Goal: Transaction & Acquisition: Book appointment/travel/reservation

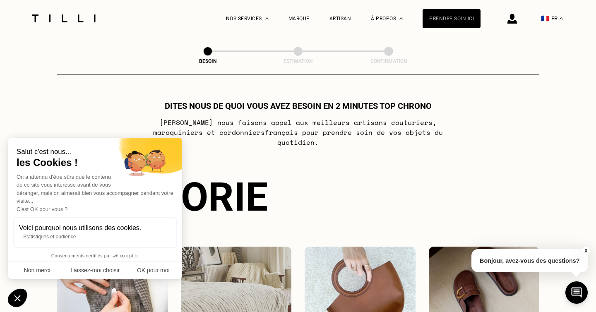
click at [446, 20] on div "Prendre soin ici" at bounding box center [452, 18] width 58 height 19
click at [157, 267] on button "OK pour moi" at bounding box center [153, 270] width 58 height 17
checkbox input "true"
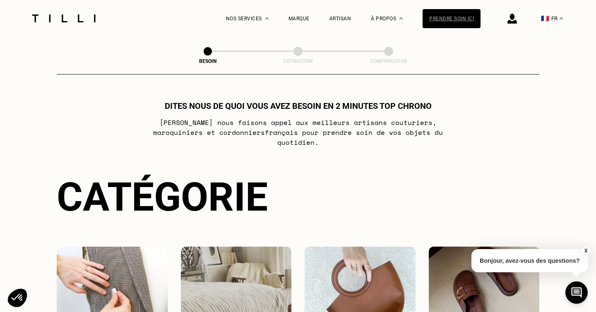
click at [446, 23] on div "Prendre soin ici" at bounding box center [452, 18] width 58 height 19
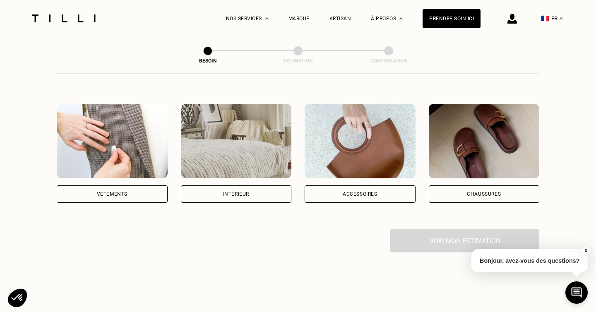
scroll to position [106, 0]
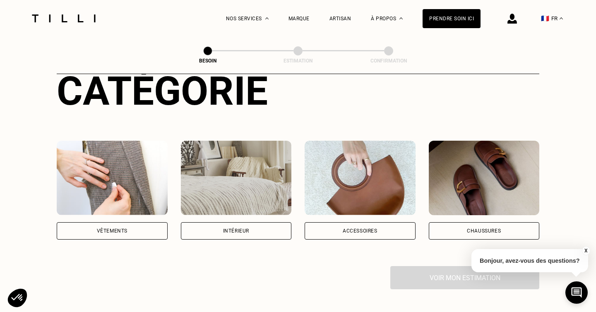
click at [121, 222] on div "Vêtements" at bounding box center [112, 230] width 111 height 17
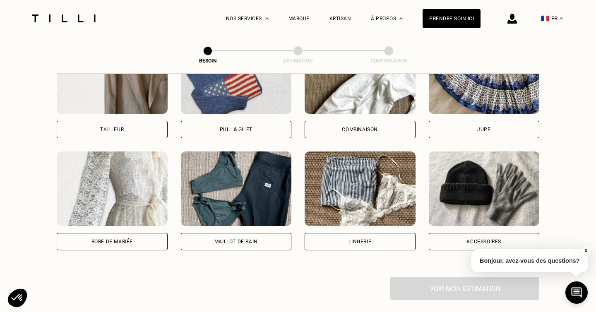
scroll to position [549, 0]
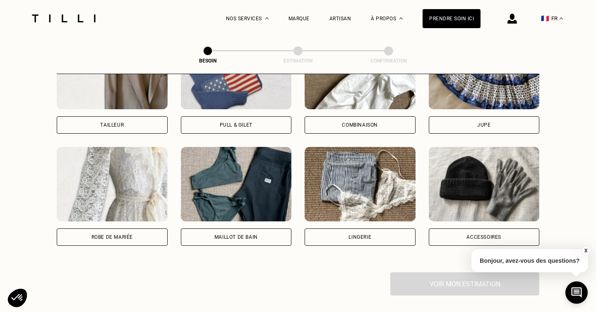
click at [220, 116] on div "Pull & gilet" at bounding box center [236, 124] width 111 height 17
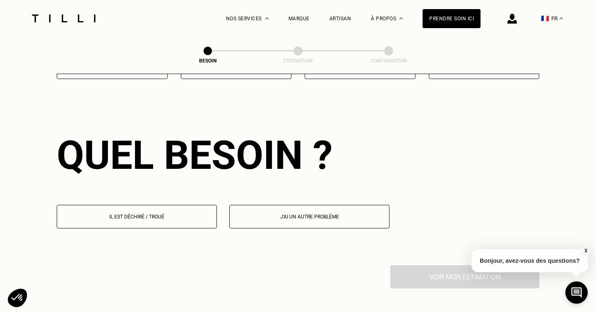
scroll to position [719, 0]
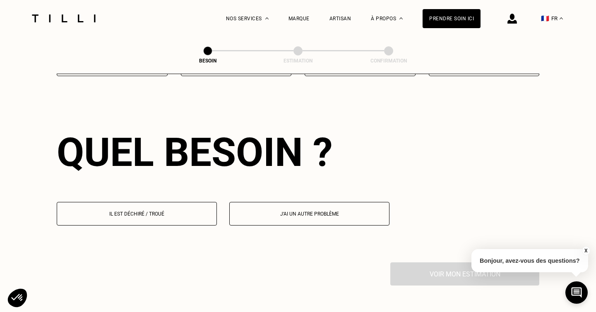
click at [168, 211] on p "Il est déchiré / troué" at bounding box center [136, 214] width 151 height 6
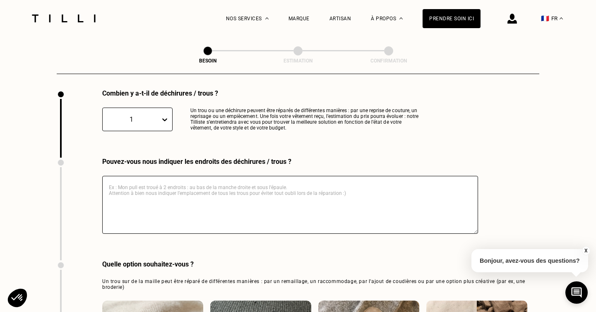
scroll to position [868, 0]
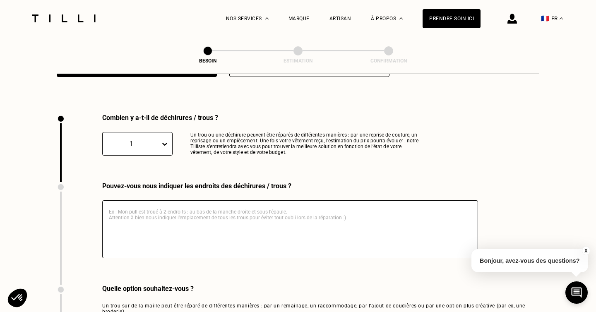
click at [166, 143] on icon at bounding box center [164, 144] width 5 height 3
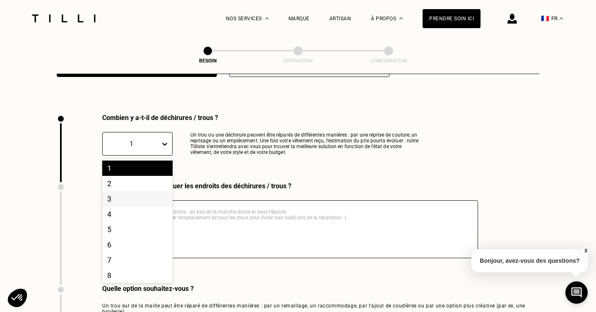
click at [161, 191] on div "3" at bounding box center [137, 198] width 70 height 15
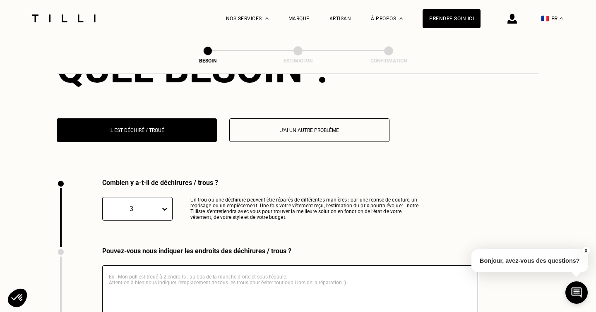
click at [154, 197] on div "option 3, selected. 3" at bounding box center [137, 209] width 70 height 24
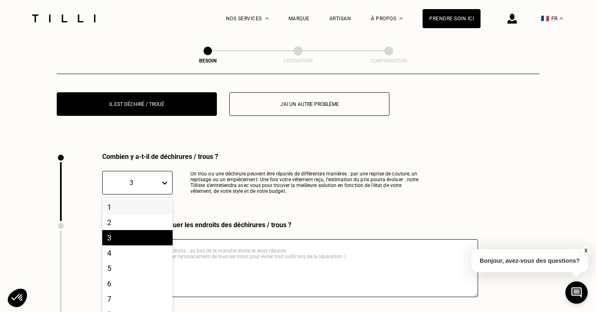
scroll to position [832, 0]
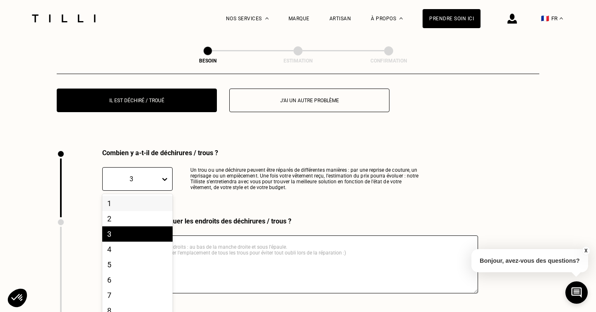
click at [131, 196] on div "1" at bounding box center [137, 203] width 70 height 15
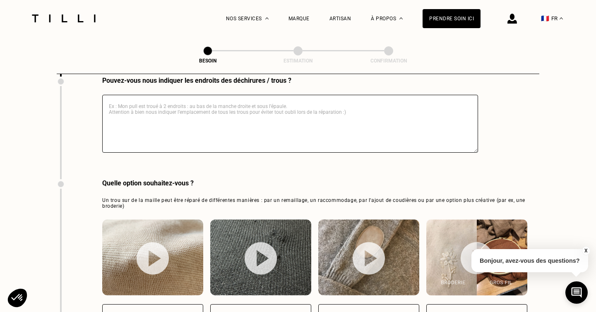
scroll to position [970, 0]
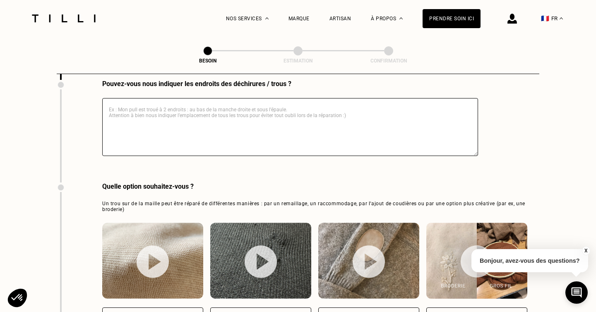
click at [283, 120] on textarea at bounding box center [290, 127] width 376 height 58
type textarea "C"
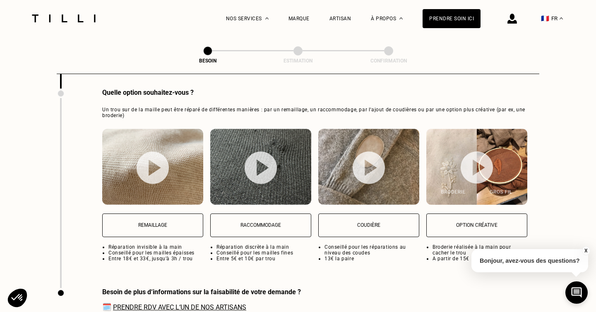
scroll to position [1089, 0]
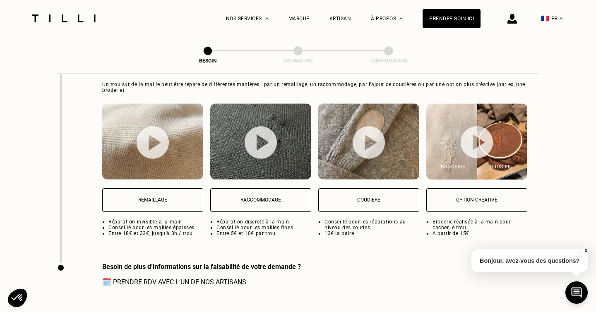
type textarea "Au coude"
click at [157, 136] on img at bounding box center [153, 142] width 32 height 33
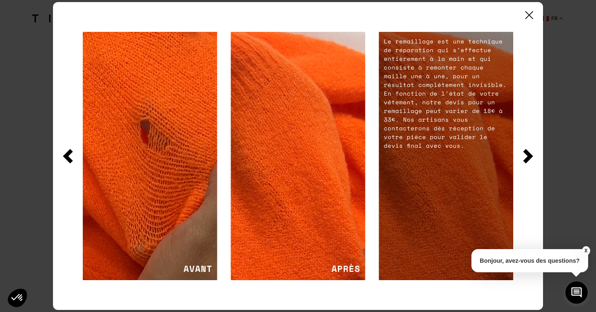
scroll to position [1250, 0]
click at [529, 14] on img at bounding box center [530, 15] width 8 height 8
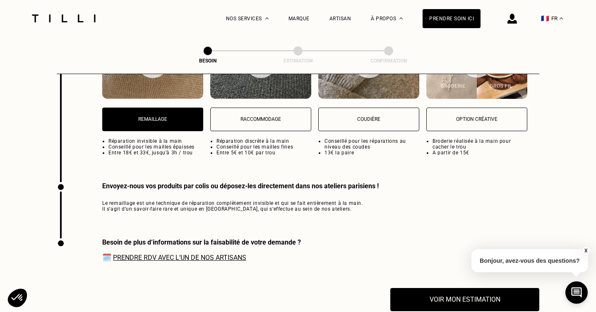
scroll to position [1125, 0]
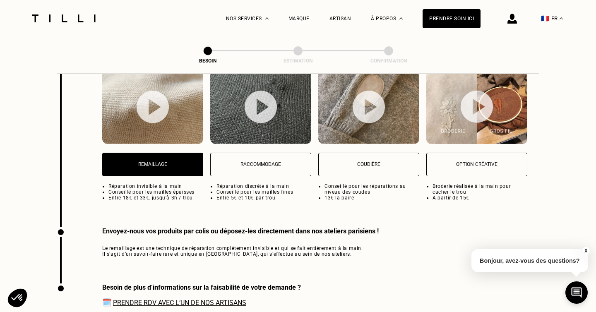
click at [174, 153] on button "Remaillage" at bounding box center [152, 165] width 101 height 24
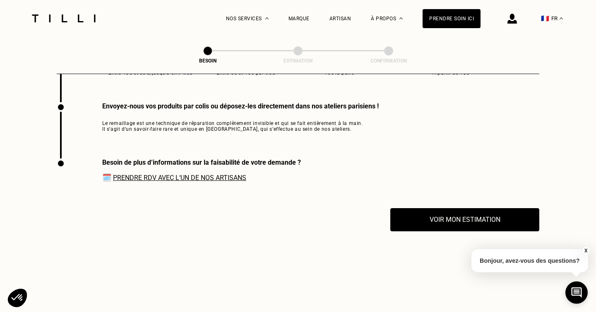
scroll to position [1250, 0]
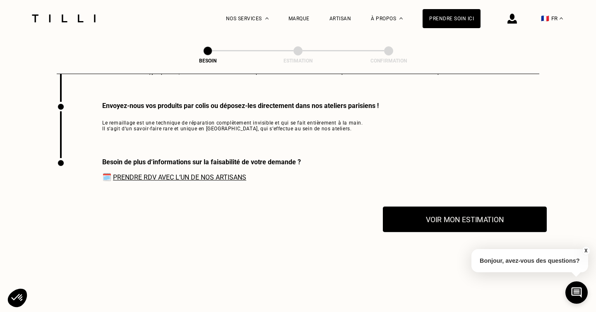
click at [442, 208] on button "Voir mon estimation" at bounding box center [465, 220] width 164 height 26
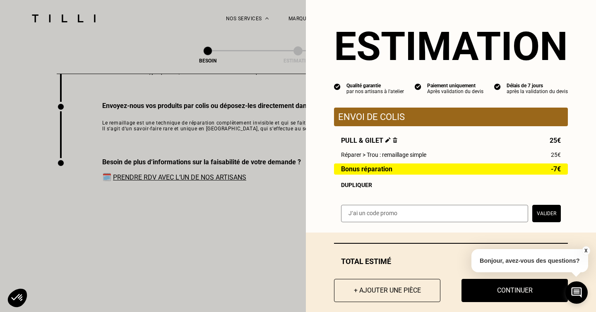
scroll to position [14, 0]
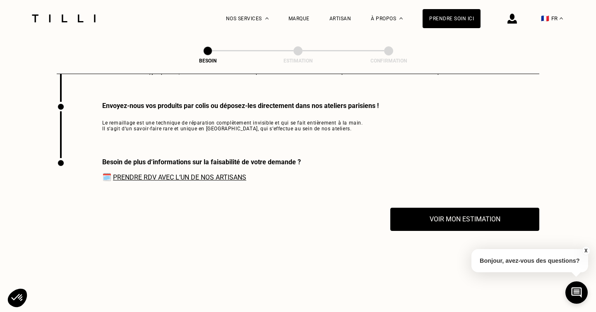
click at [585, 251] on button "X" at bounding box center [586, 250] width 8 height 9
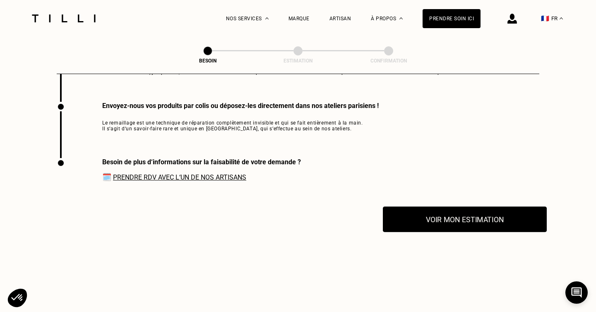
click at [421, 217] on button "Voir mon estimation" at bounding box center [465, 220] width 164 height 26
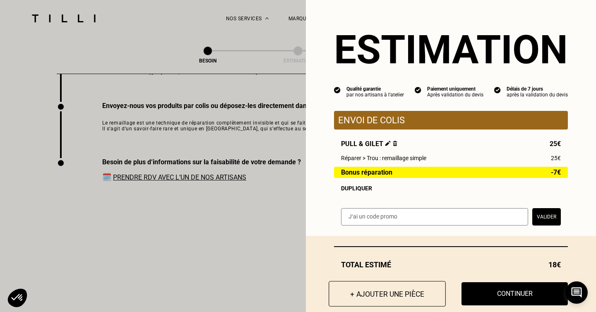
click at [388, 289] on button "+ Ajouter une pièce" at bounding box center [387, 294] width 117 height 26
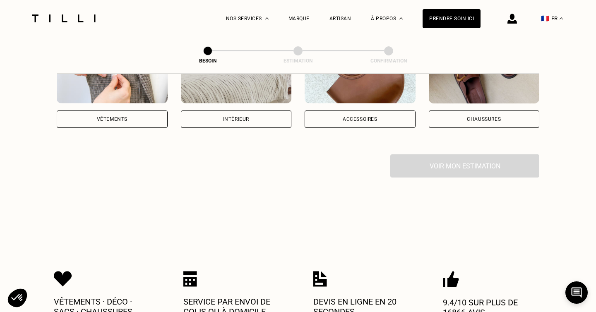
scroll to position [173, 0]
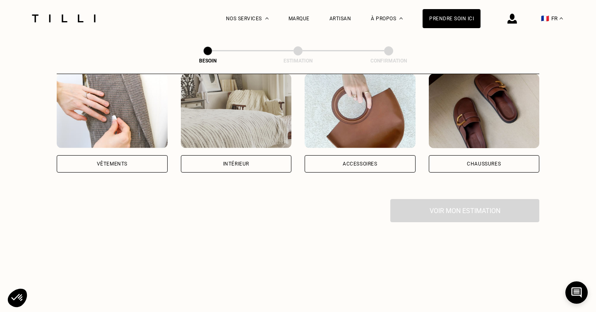
click at [123, 162] on div "Vêtements" at bounding box center [112, 164] width 31 height 5
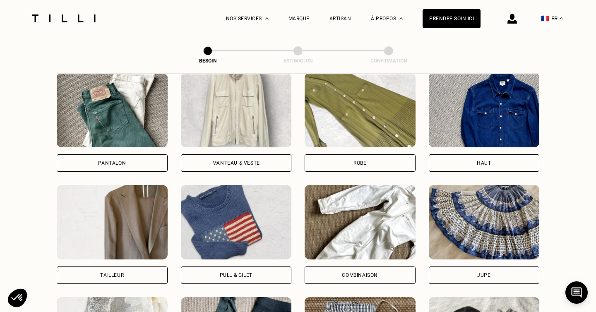
scroll to position [398, 0]
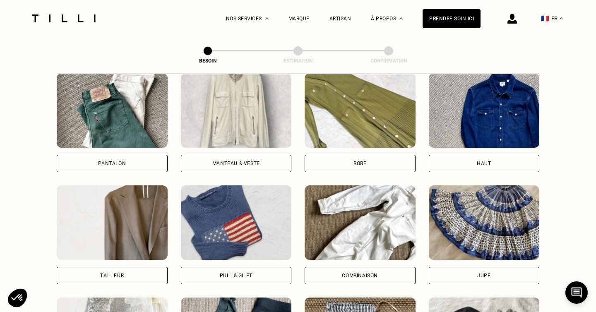
click at [232, 273] on div "Pull & gilet" at bounding box center [236, 275] width 33 height 5
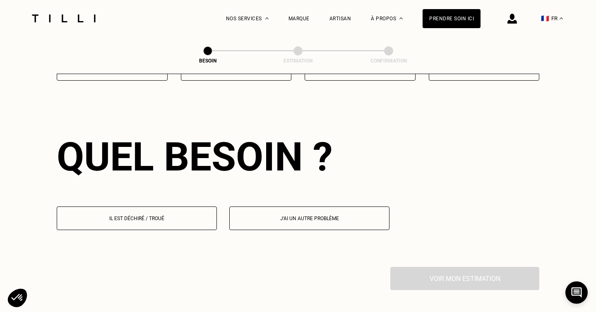
scroll to position [719, 0]
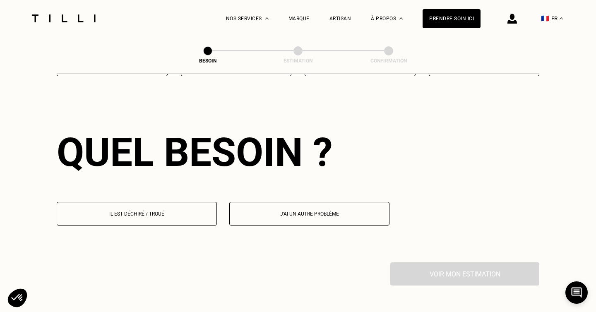
click at [180, 211] on p "Il est déchiré / troué" at bounding box center [136, 214] width 151 height 6
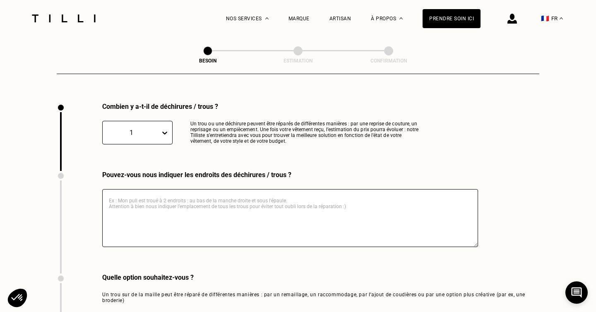
scroll to position [879, 0]
click at [178, 200] on textarea at bounding box center [290, 218] width 376 height 58
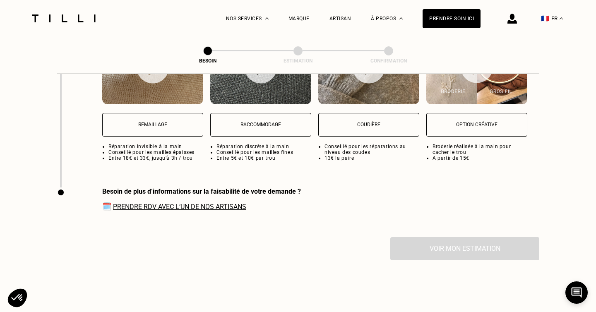
scroll to position [1169, 0]
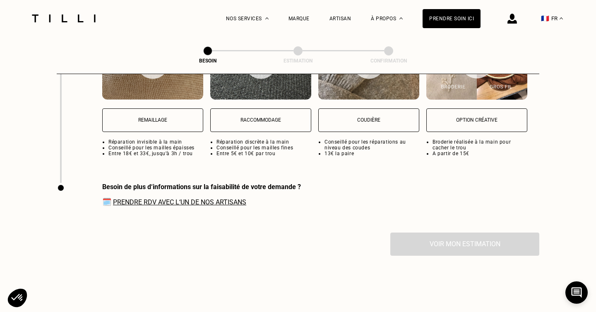
type textarea "au coude"
click at [162, 117] on p "Remaillage" at bounding box center [153, 120] width 92 height 6
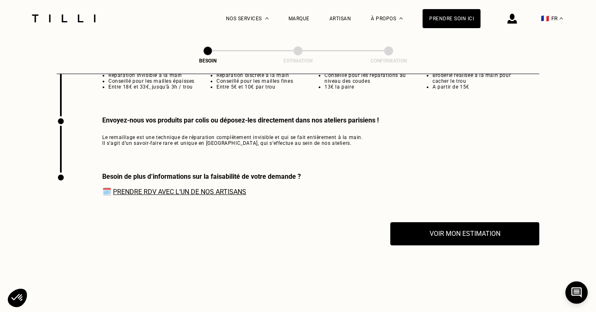
scroll to position [1250, 0]
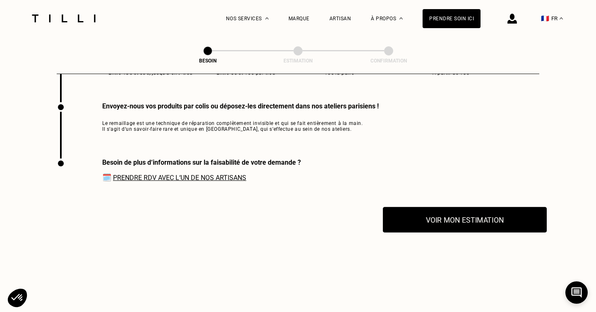
click at [463, 218] on button "Voir mon estimation" at bounding box center [465, 220] width 164 height 26
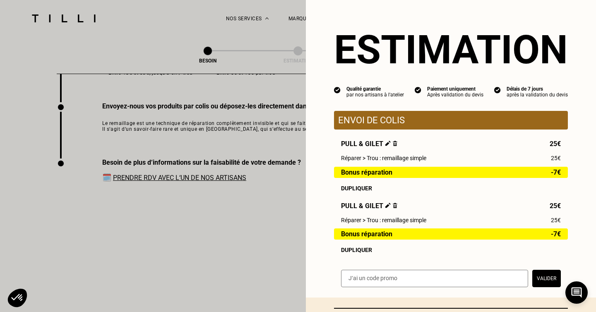
scroll to position [77, 0]
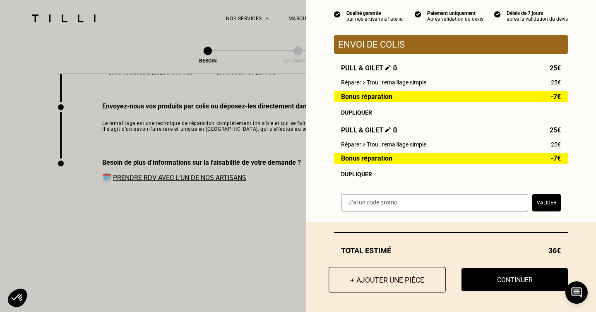
click at [401, 278] on button "+ Ajouter une pièce" at bounding box center [387, 280] width 117 height 26
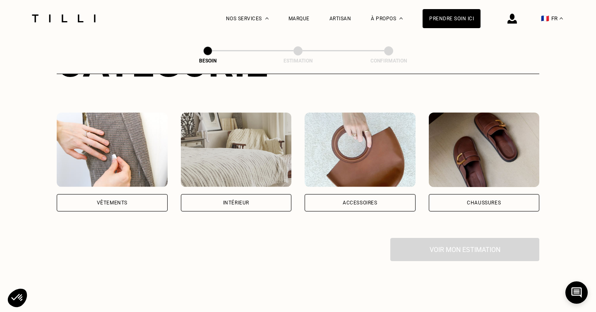
scroll to position [128, 0]
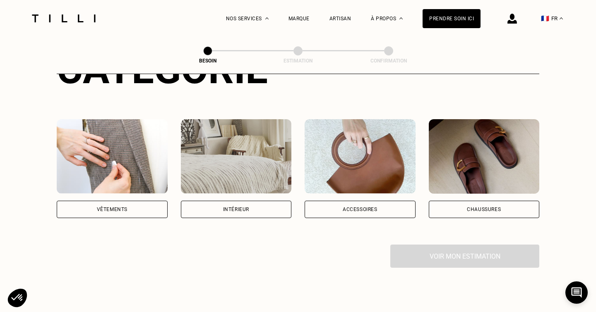
click at [145, 201] on div "Vêtements" at bounding box center [112, 209] width 111 height 17
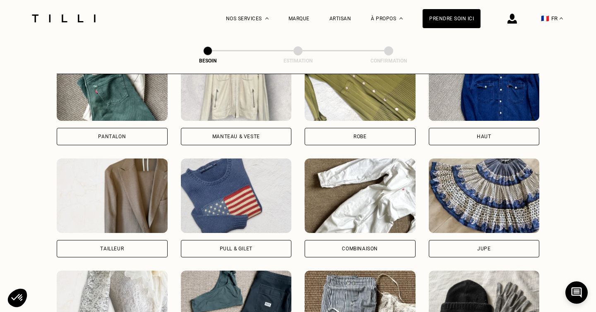
scroll to position [472, 0]
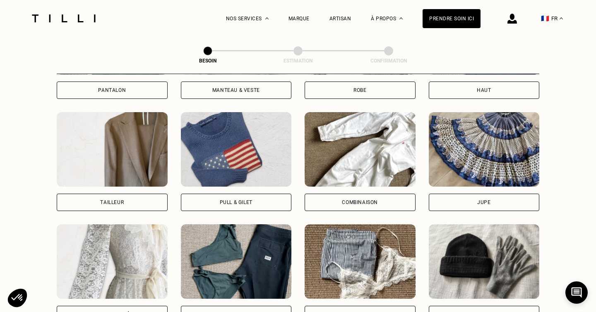
click at [234, 200] on div "Pull & gilet" at bounding box center [236, 202] width 33 height 5
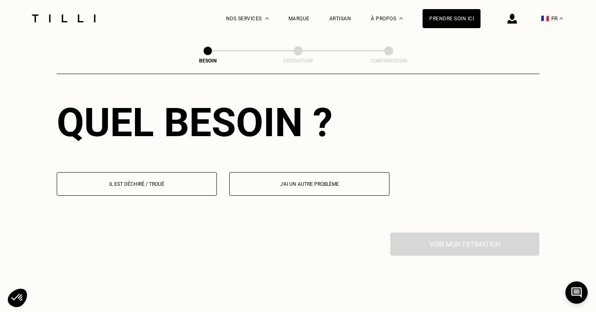
scroll to position [775, 0]
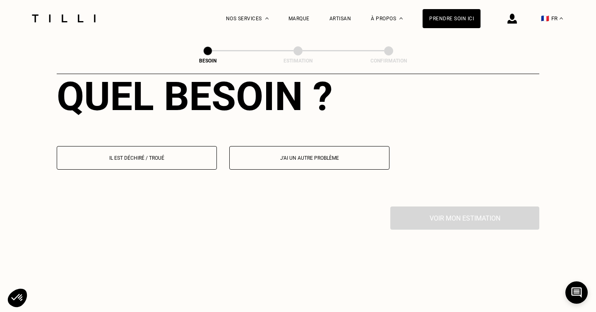
click at [187, 173] on div "Quel besoin ? Il est déchiré / troué J‘ai un autre problème" at bounding box center [298, 127] width 483 height 160
click at [178, 146] on button "Il est déchiré / troué" at bounding box center [137, 158] width 160 height 24
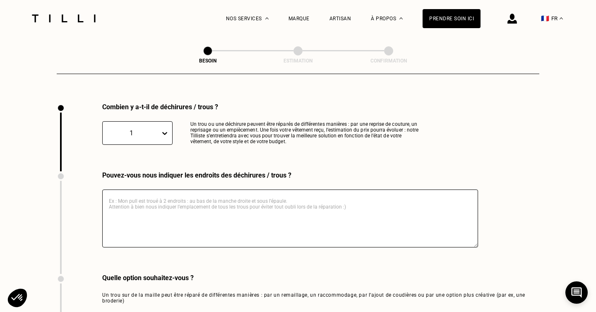
scroll to position [879, 0]
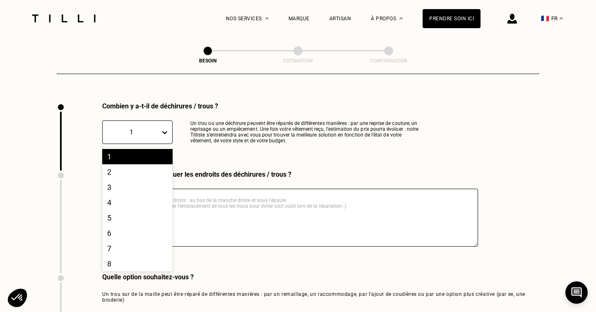
click at [145, 128] on div "1" at bounding box center [131, 132] width 49 height 8
click at [142, 164] on div "2" at bounding box center [137, 171] width 70 height 15
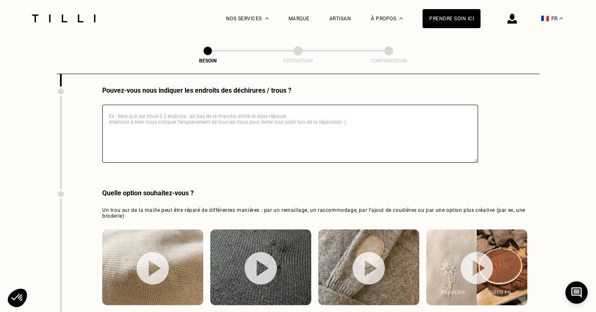
scroll to position [964, 0]
click at [208, 119] on textarea at bounding box center [290, 133] width 376 height 58
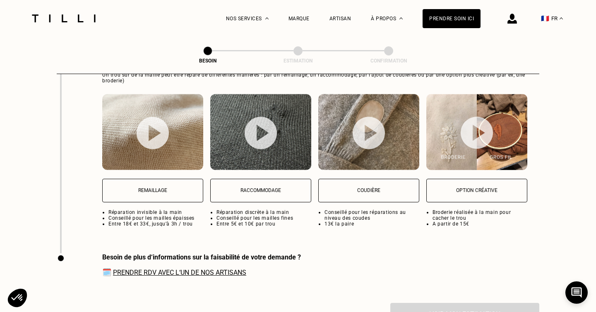
scroll to position [1098, 0]
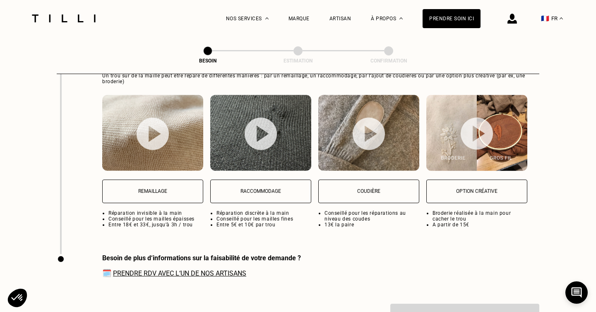
type textarea "deux trous sous le col du pull jaune"
click at [181, 188] on p "Remaillage" at bounding box center [153, 191] width 92 height 6
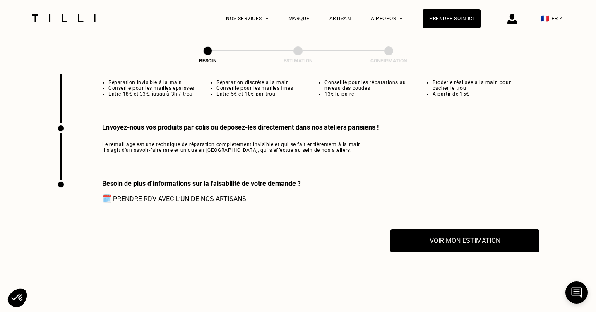
scroll to position [1250, 0]
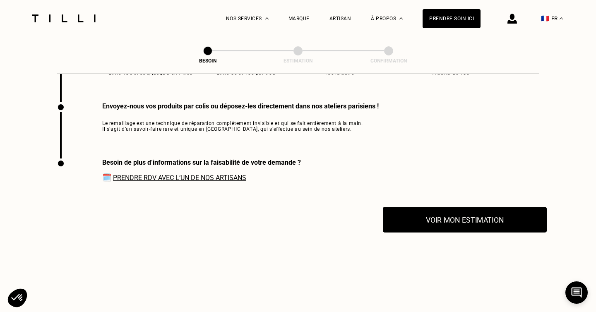
click at [425, 212] on button "Voir mon estimation" at bounding box center [465, 220] width 164 height 26
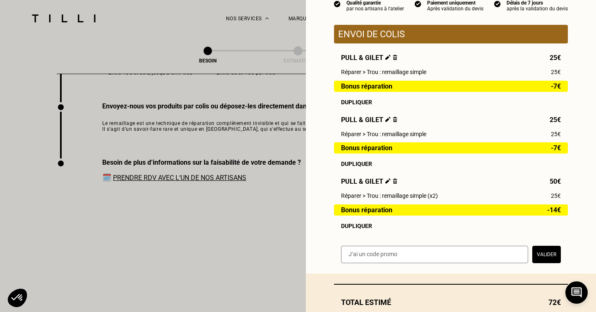
scroll to position [139, 0]
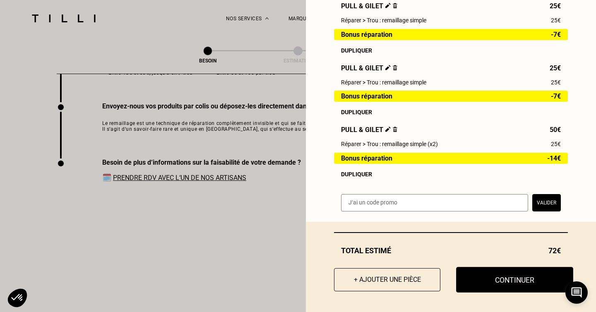
click at [485, 285] on button "Continuer" at bounding box center [514, 280] width 117 height 26
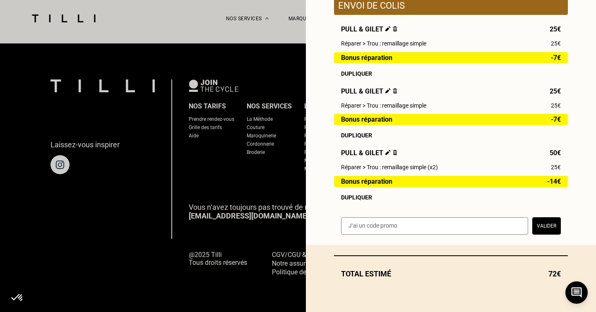
scroll to position [116, 0]
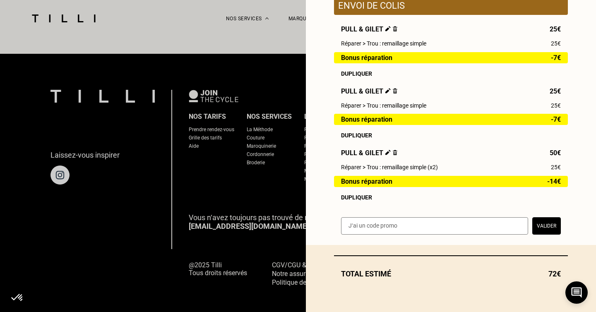
select select "FR"
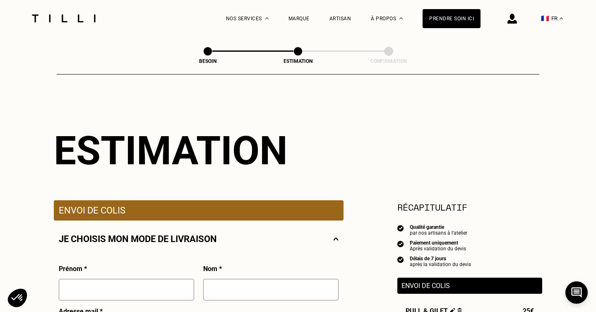
type input "[PERSON_NAME]"
type input "FAURE"
type input "[EMAIL_ADDRESS][DOMAIN_NAME]"
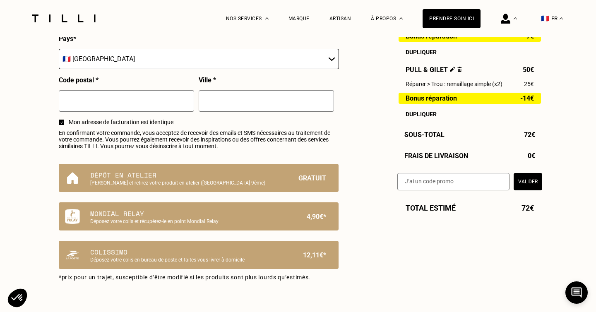
scroll to position [477, 0]
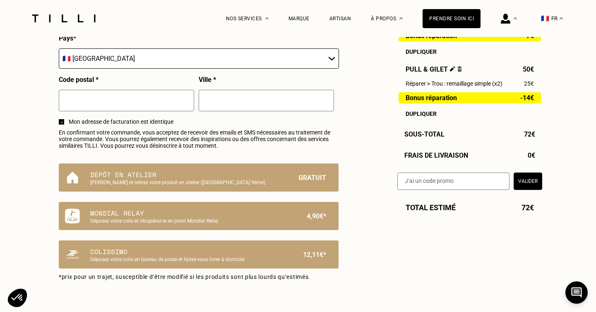
drag, startPoint x: 455, startPoint y: 184, endPoint x: 442, endPoint y: 182, distance: 13.5
click at [455, 184] on input "text" at bounding box center [454, 180] width 112 height 17
click at [442, 182] on input "text" at bounding box center [454, 180] width 112 height 17
paste input "LILYSILK-TILLI-6"
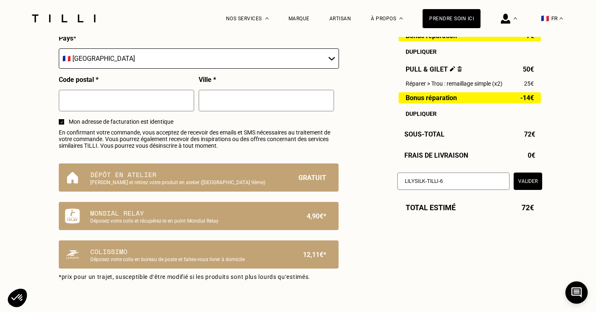
type input "LILYSILK-TILLI-6"
click at [527, 183] on button "Valider" at bounding box center [528, 180] width 29 height 17
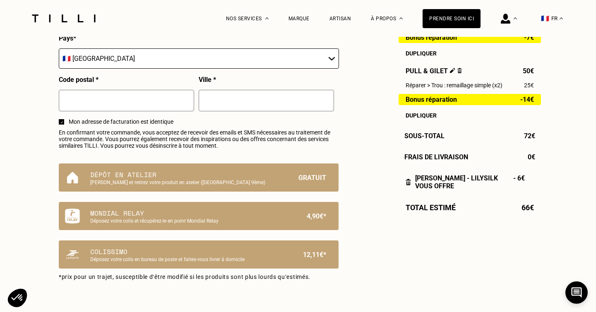
scroll to position [531, 0]
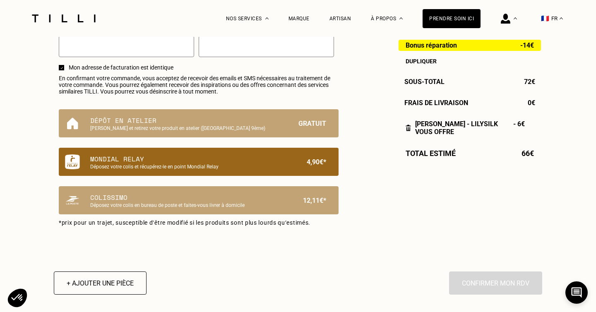
click at [280, 159] on div "Mondial Relay Déposez votre colis et récupérez-le en point Mondial Relay 4,90€*" at bounding box center [208, 162] width 236 height 16
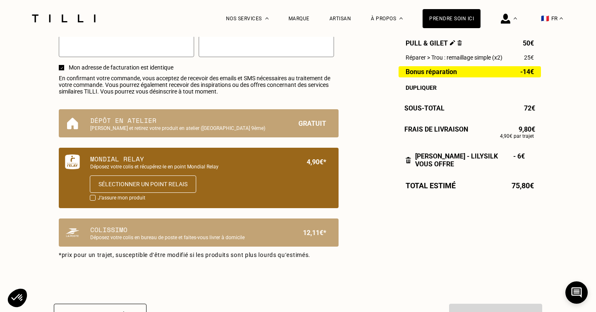
click at [131, 198] on p "J‘assure mon produit" at bounding box center [122, 198] width 48 height 7
click at [93, 198] on div at bounding box center [93, 198] width 6 height 6
checkbox input "true"
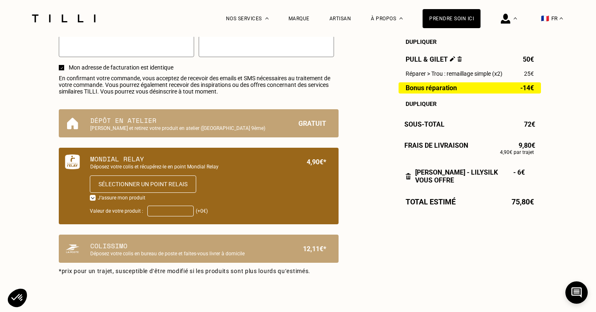
click at [157, 212] on input "Valeur de votre produit :" at bounding box center [170, 211] width 46 height 11
type input "200"
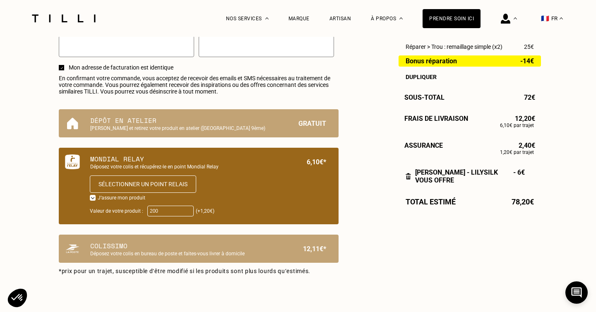
click at [153, 213] on input "200" at bounding box center [170, 211] width 46 height 11
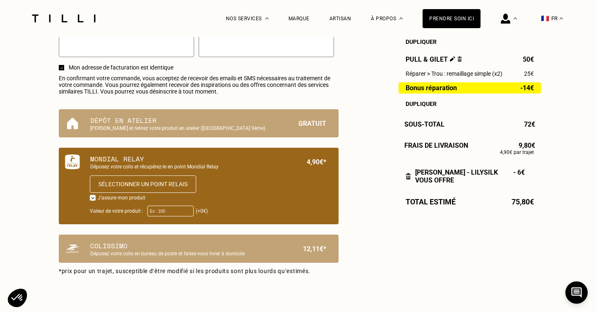
click at [113, 198] on p "J‘assure mon produit" at bounding box center [122, 198] width 48 height 7
click at [127, 179] on button "Sélectionner un point relais" at bounding box center [143, 184] width 111 height 18
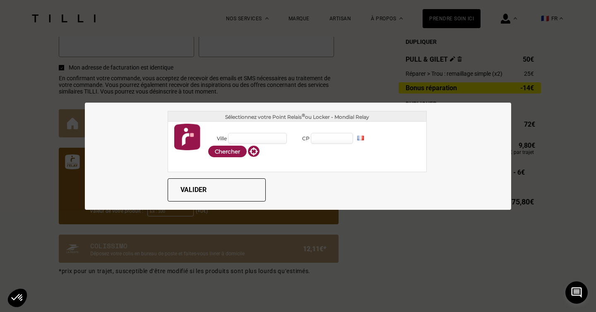
click at [239, 136] on input "Ville" at bounding box center [257, 138] width 59 height 11
type input "Paris 10e Arrondissement"
type input "75010"
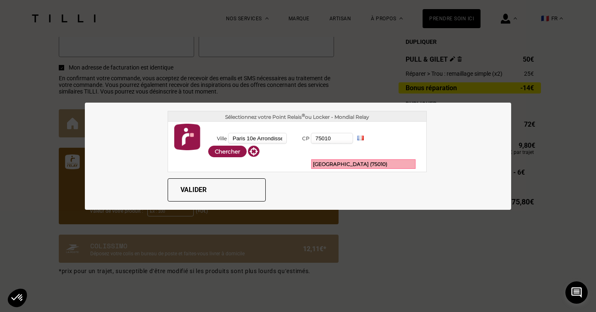
click at [328, 164] on div "[GEOGRAPHIC_DATA] (75010)" at bounding box center [364, 164] width 104 height 9
type input "[GEOGRAPHIC_DATA]"
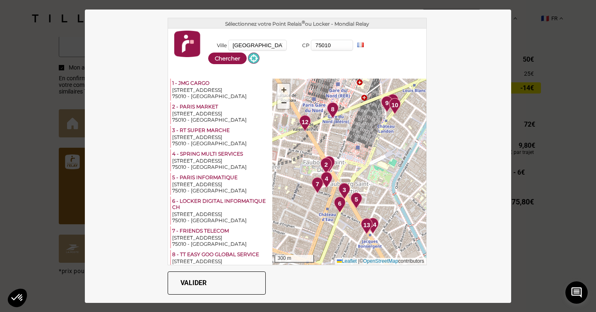
click at [252, 60] on span at bounding box center [253, 58] width 11 height 10
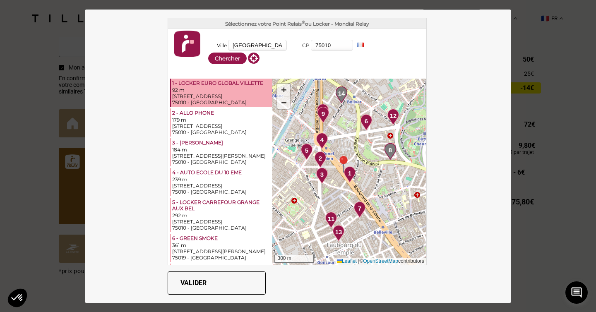
click at [219, 94] on div "[STREET_ADDRESS]" at bounding box center [221, 96] width 99 height 6
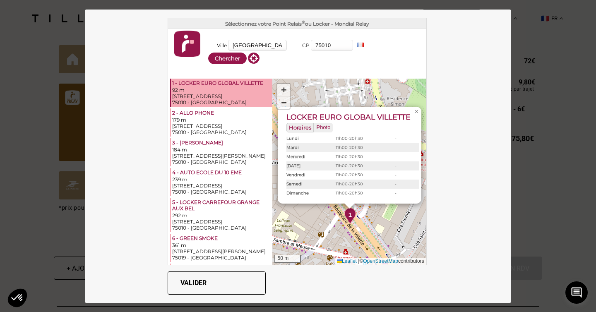
scroll to position [597, 0]
click at [215, 287] on button "Valider" at bounding box center [217, 283] width 98 height 23
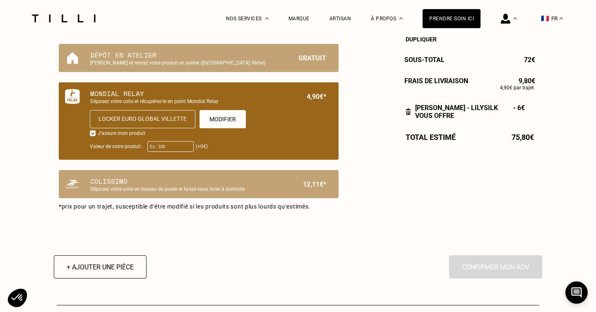
scroll to position [509, 0]
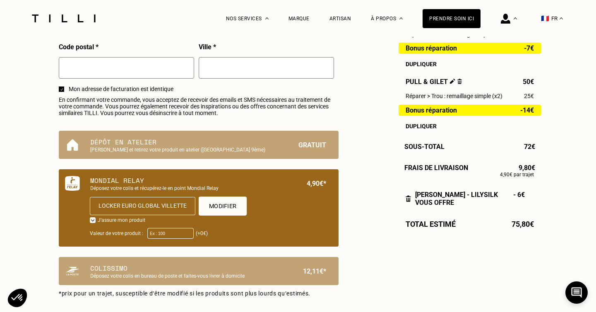
click at [229, 209] on button "Modifier" at bounding box center [223, 206] width 48 height 19
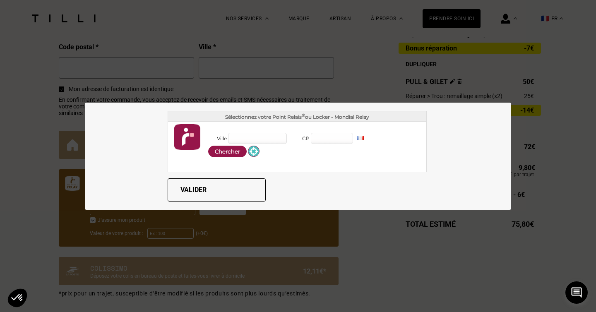
click at [255, 154] on span at bounding box center [253, 151] width 11 height 10
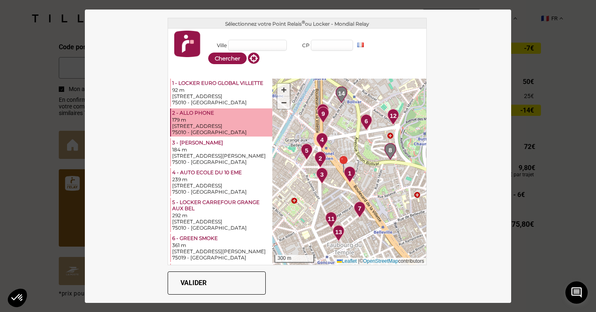
click at [233, 123] on div "[STREET_ADDRESS]" at bounding box center [221, 126] width 99 height 6
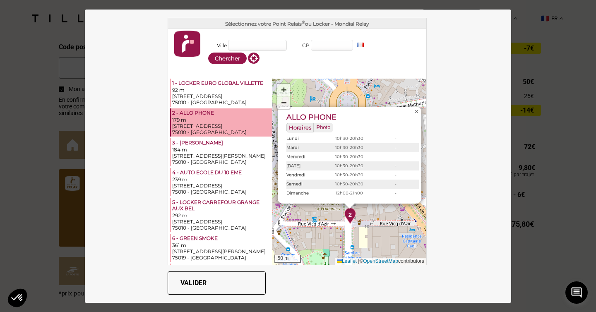
click at [418, 111] on span "×" at bounding box center [417, 111] width 4 height 7
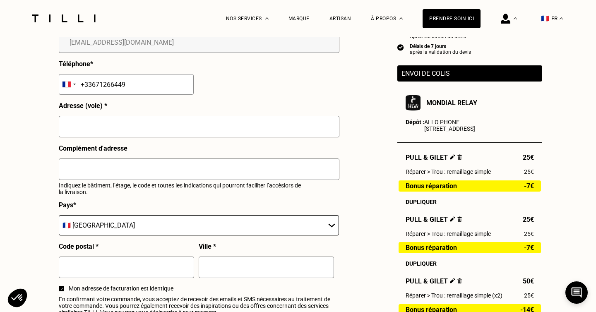
scroll to position [316, 0]
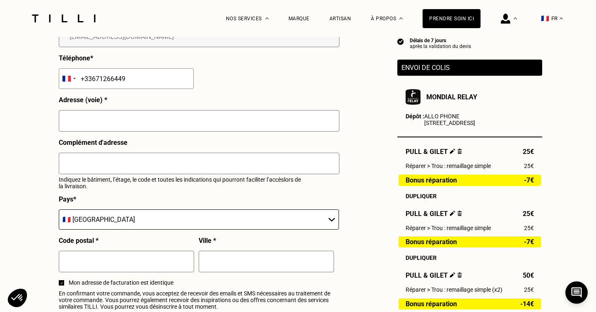
click at [240, 121] on input "text" at bounding box center [199, 121] width 281 height 22
type input "[STREET_ADDRESS]"
type input "BOITE 84"
type input "75010"
type input "[GEOGRAPHIC_DATA]"
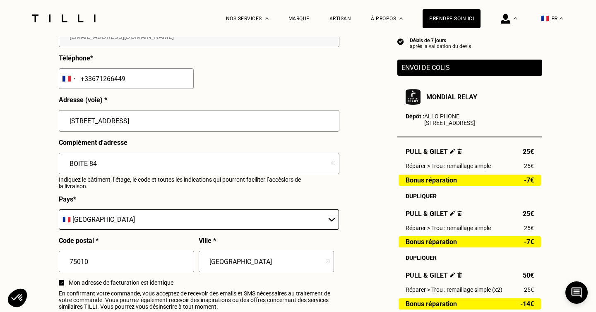
click at [215, 163] on input "BOITE 84" at bounding box center [199, 164] width 281 height 22
type input "BOITE 84 - 8A9"
click at [353, 176] on div "Estimation Récapitulatif Qualité garantie par nos artisans à l'atelier Paiement…" at bounding box center [298, 161] width 489 height 698
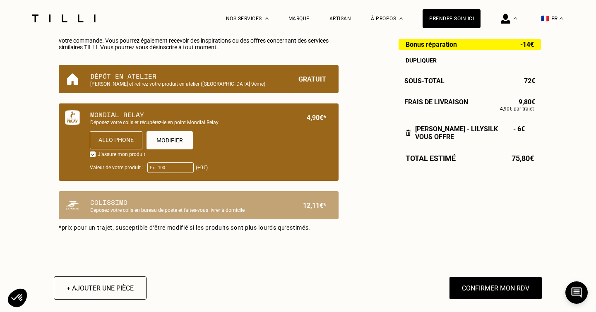
scroll to position [575, 0]
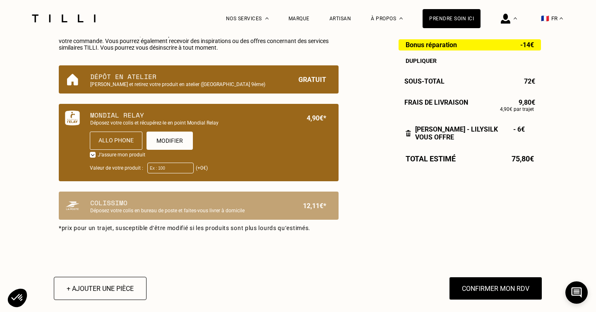
click at [180, 82] on p "[PERSON_NAME] et retirez votre produit en atelier ([GEOGRAPHIC_DATA] 9ème)" at bounding box center [184, 85] width 189 height 6
